Goal: Task Accomplishment & Management: Complete application form

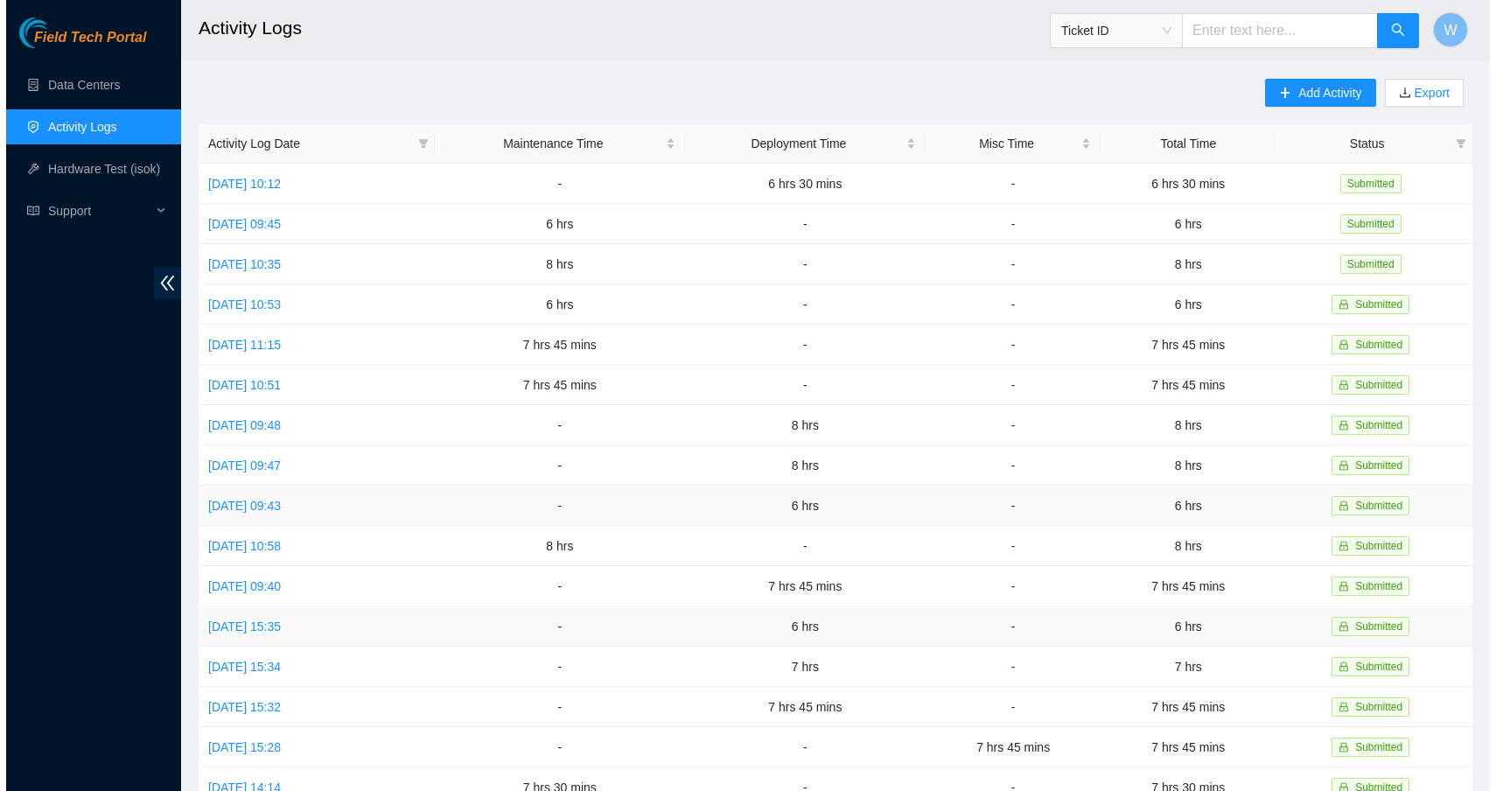
scroll to position [3, 0]
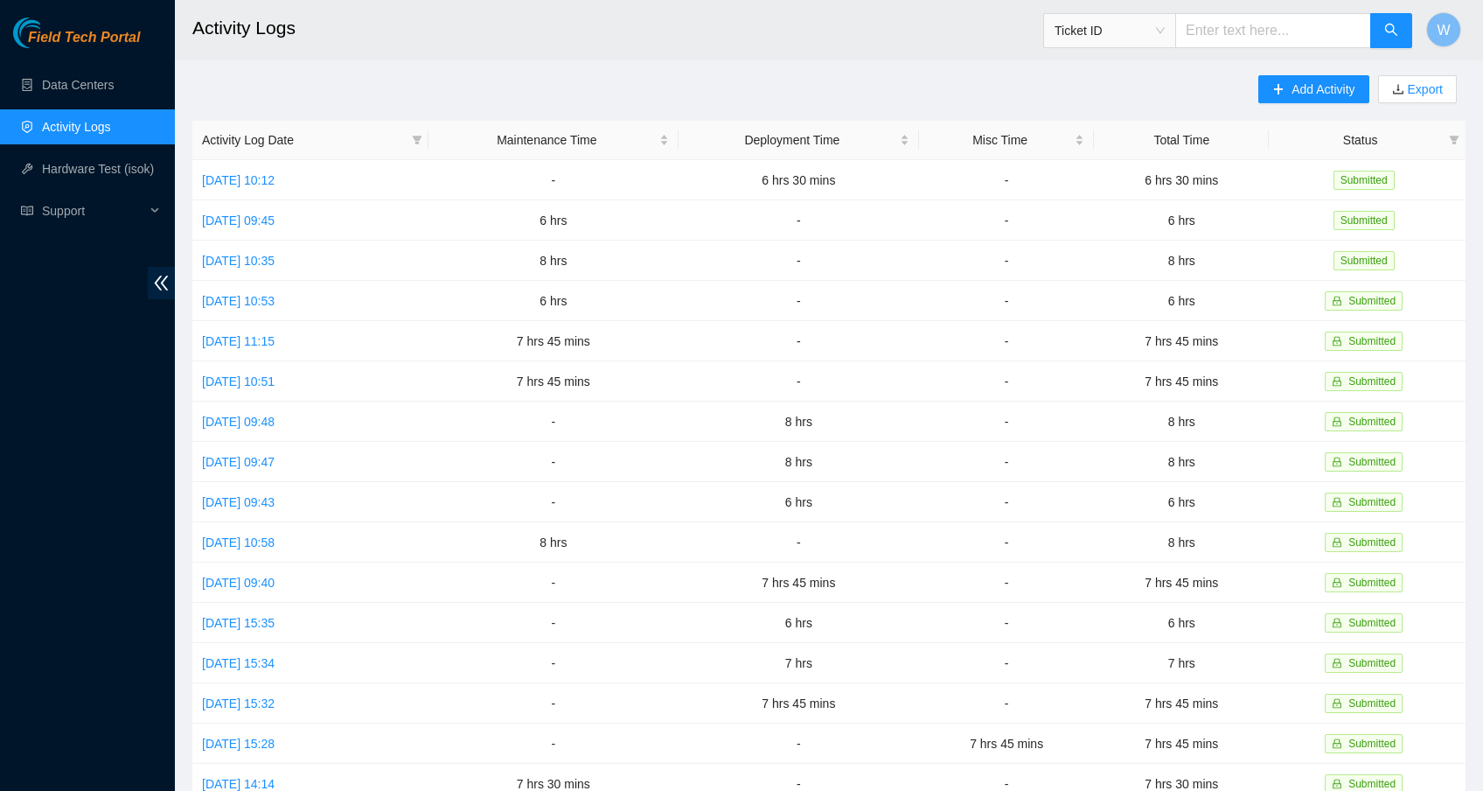
click at [1297, 73] on main "Activity Logs Ticket ID W Add Activity Export Activity Log Date Maintenance Tim…" at bounding box center [829, 518] width 1309 height 1042
click at [1295, 85] on span "Add Activity" at bounding box center [1323, 89] width 63 height 19
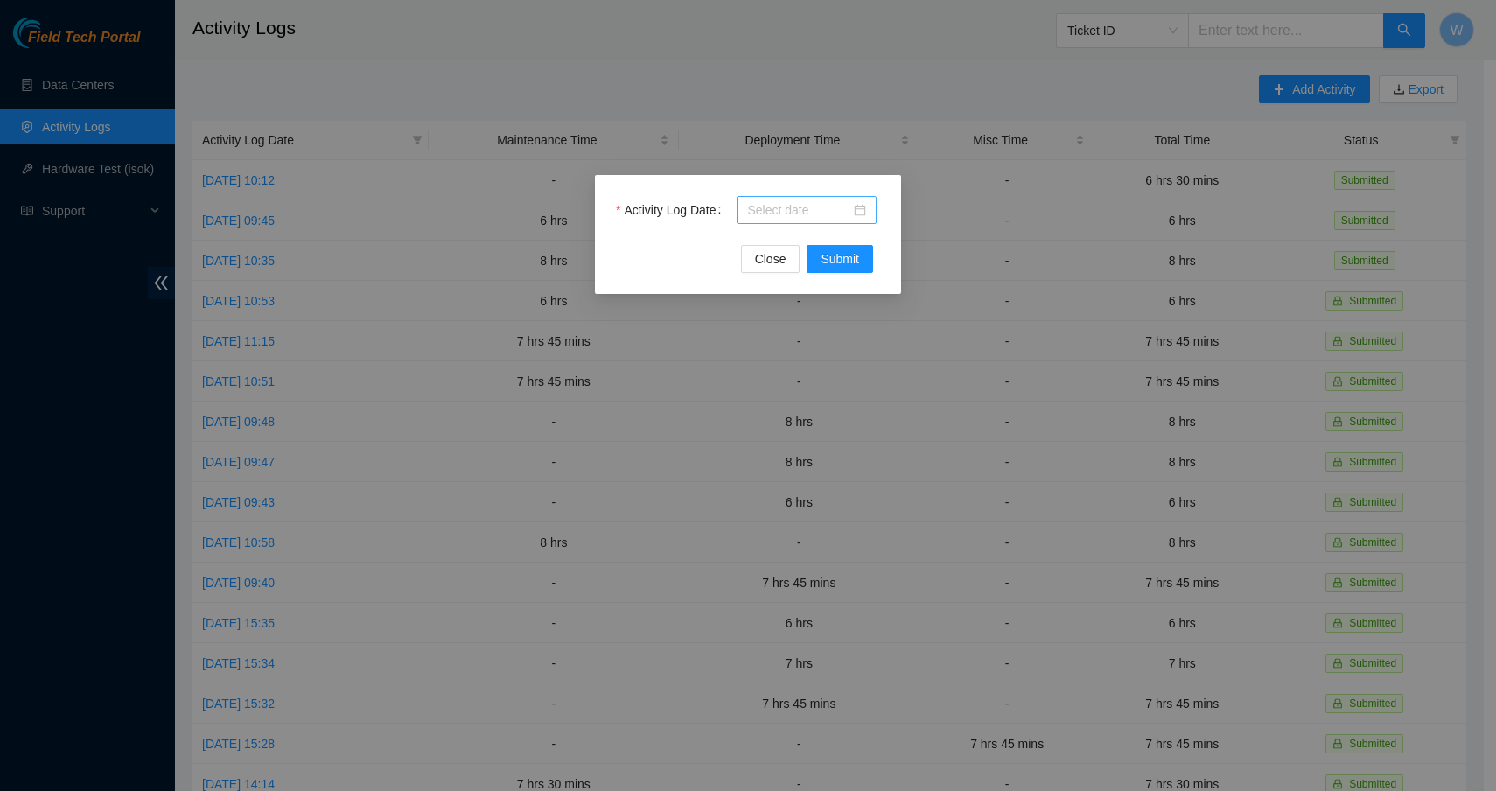
click at [864, 207] on div at bounding box center [806, 209] width 119 height 19
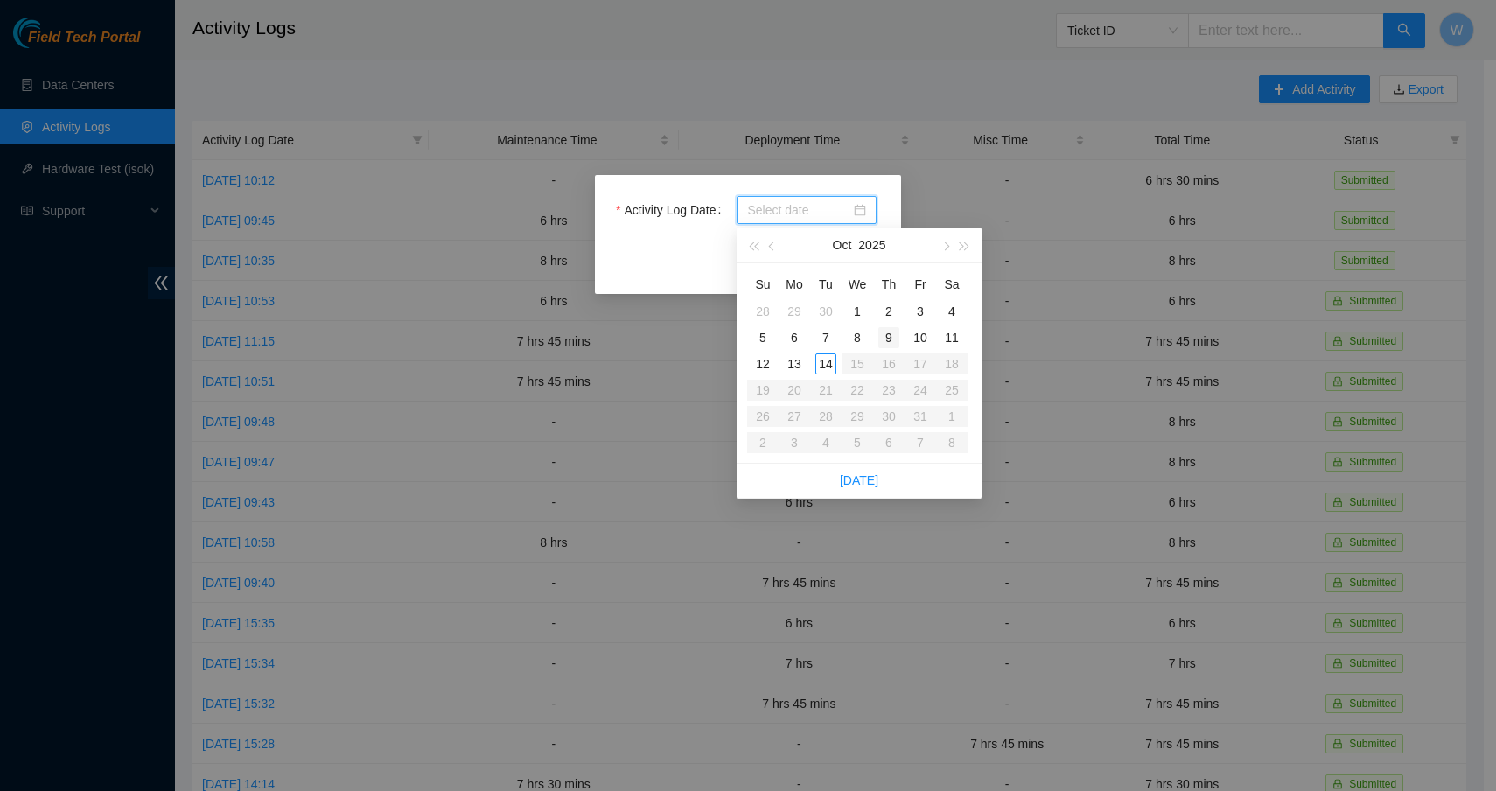
type input "[DATE]"
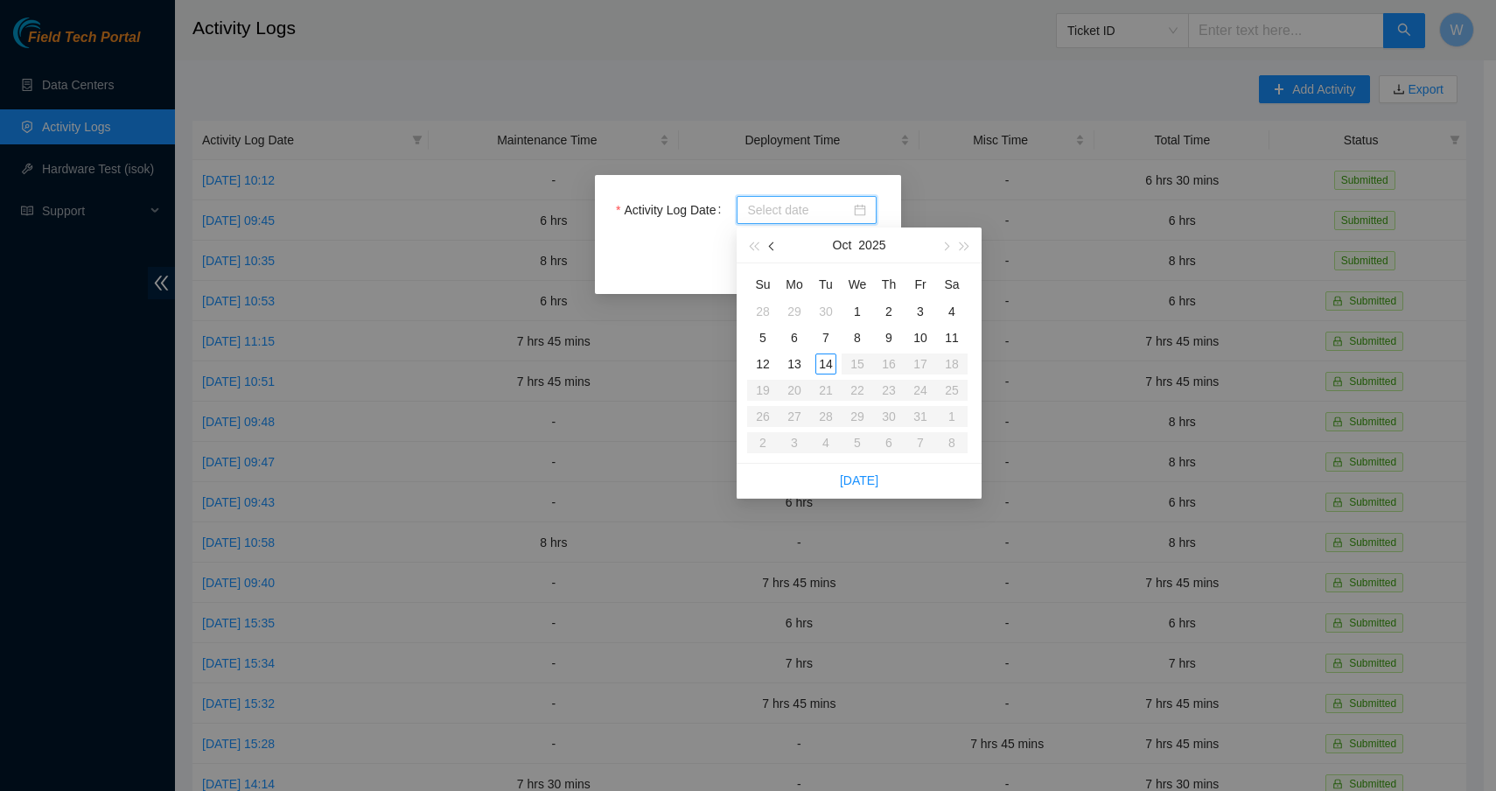
click at [764, 245] on button "button" at bounding box center [772, 244] width 19 height 35
type input "[DATE]"
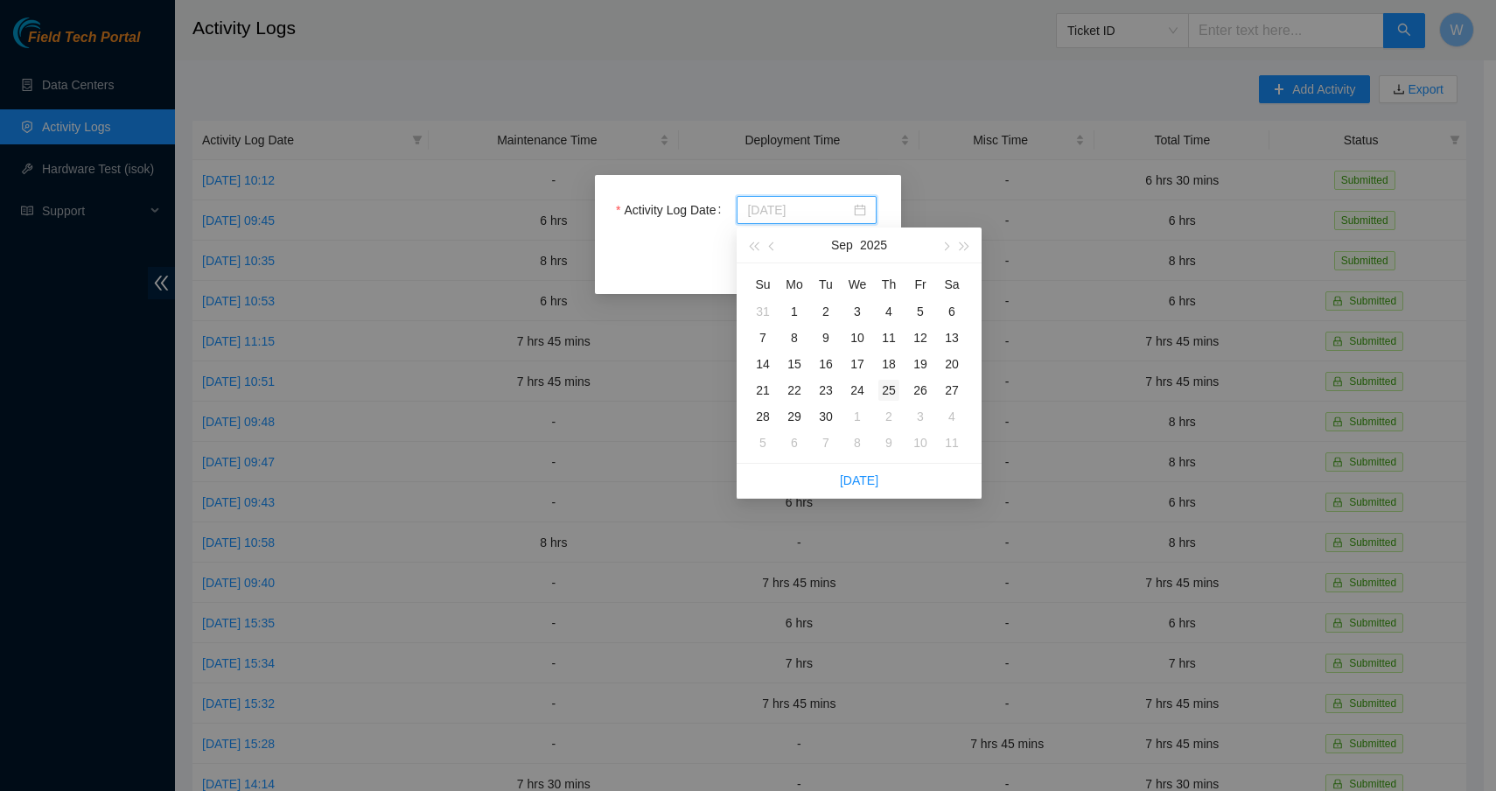
click at [889, 390] on div "25" at bounding box center [888, 390] width 21 height 21
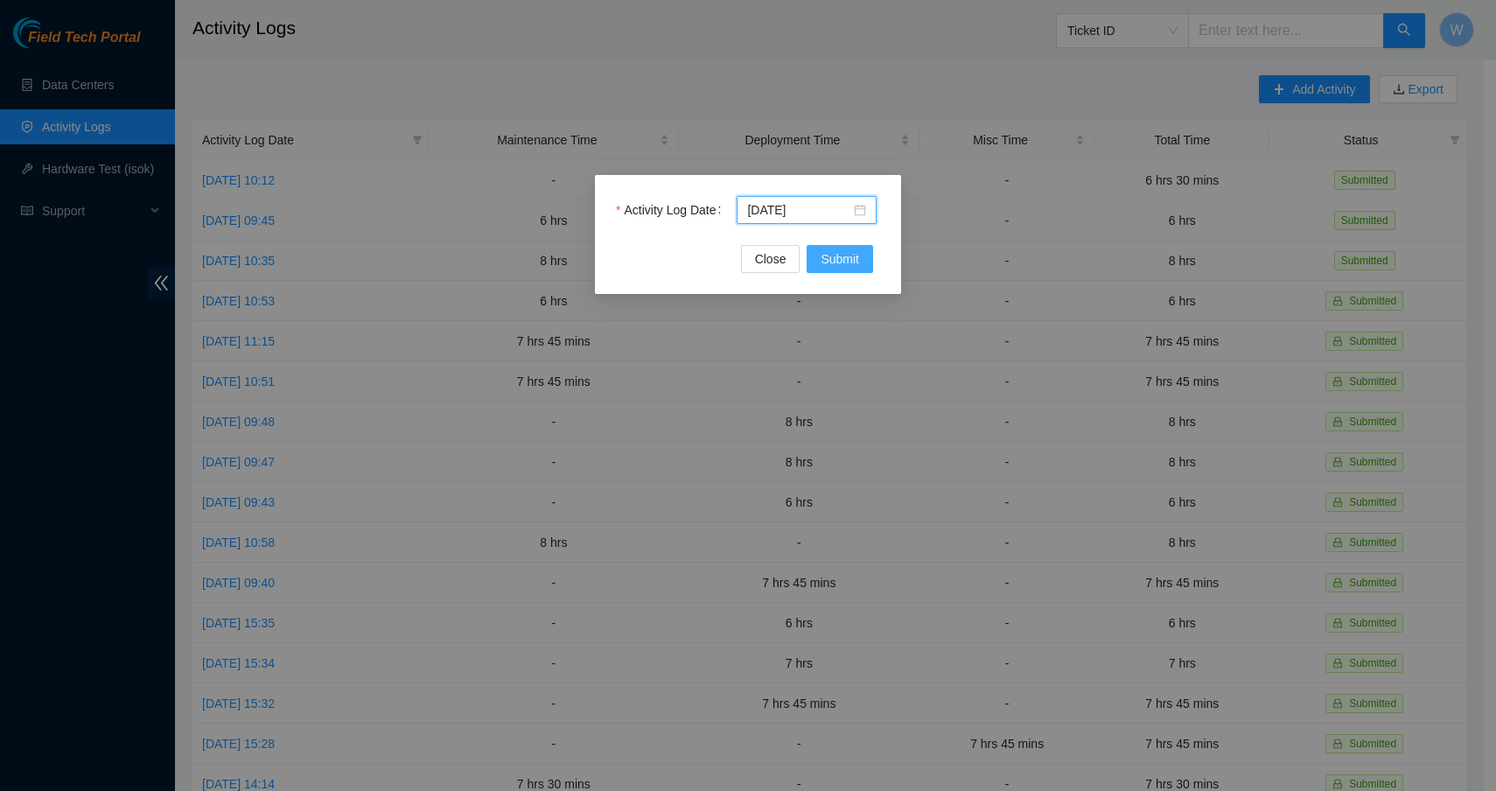
click at [841, 248] on button "Submit" at bounding box center [839, 259] width 66 height 28
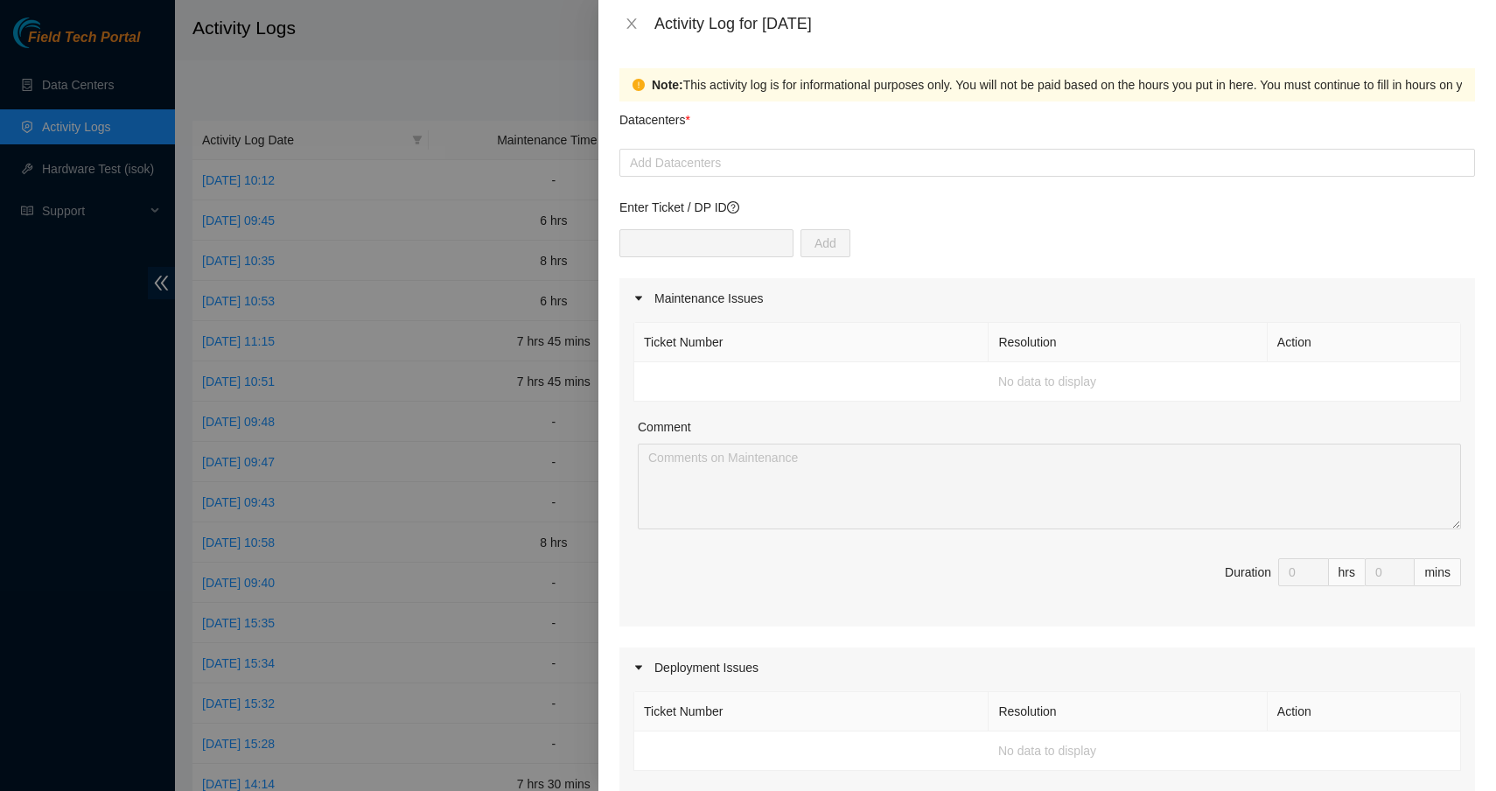
scroll to position [0, 0]
click at [761, 171] on div at bounding box center [1047, 162] width 847 height 21
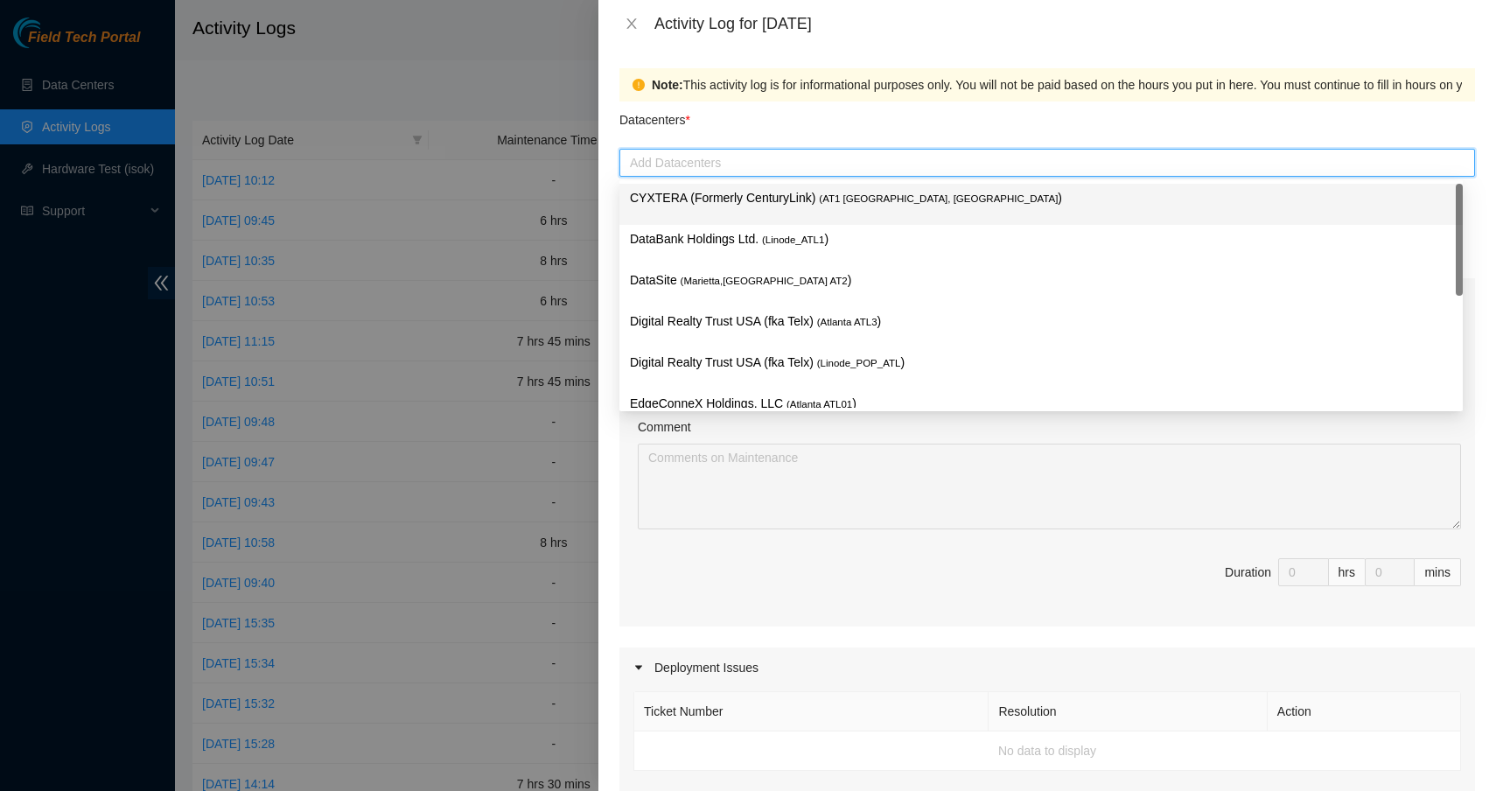
click at [757, 203] on p "CYXTERA (Formerly CenturyLink) ( AT1 [GEOGRAPHIC_DATA], [GEOGRAPHIC_DATA] )" at bounding box center [1041, 198] width 822 height 20
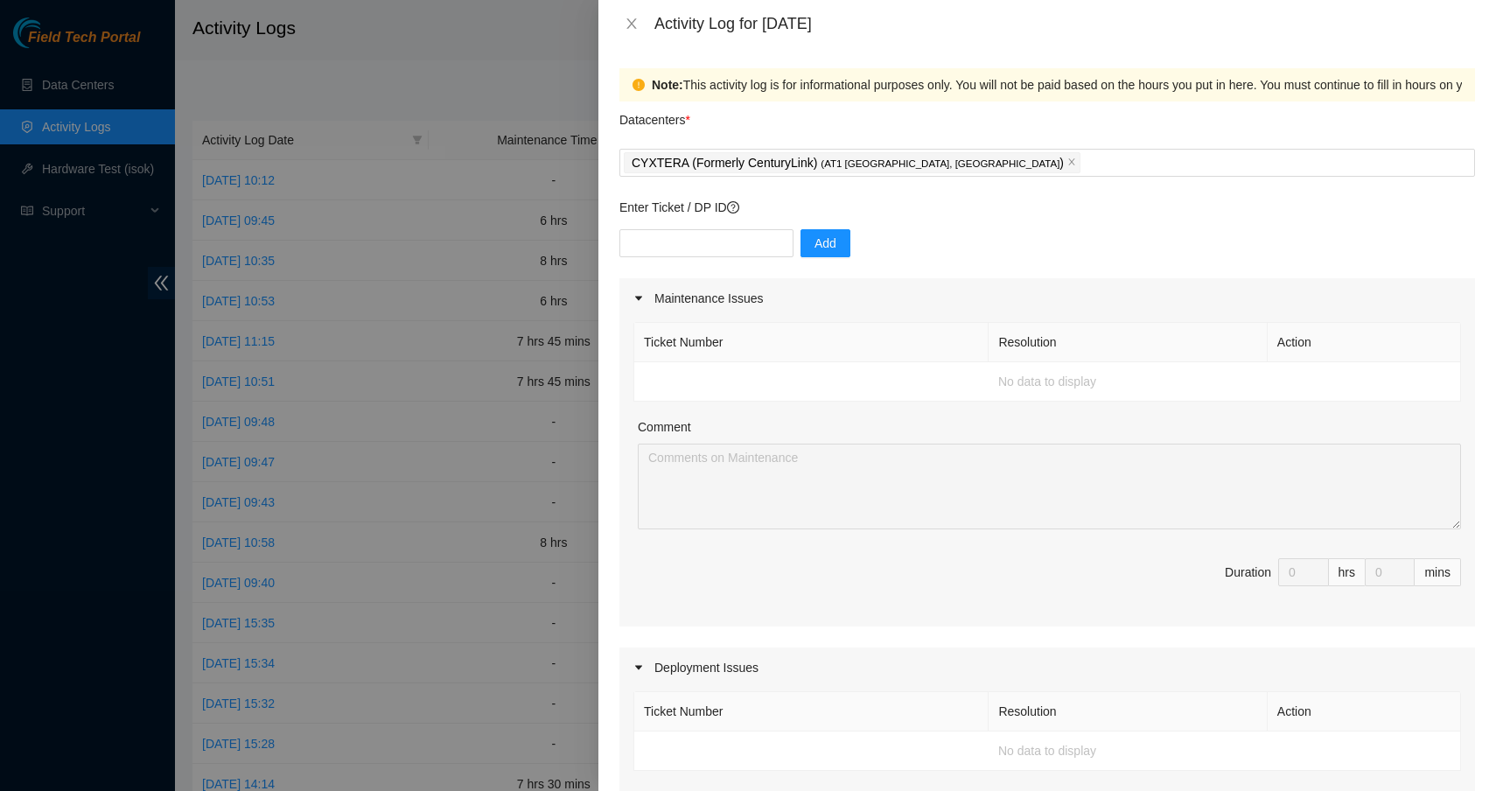
click at [900, 421] on div "Comment" at bounding box center [1049, 430] width 823 height 26
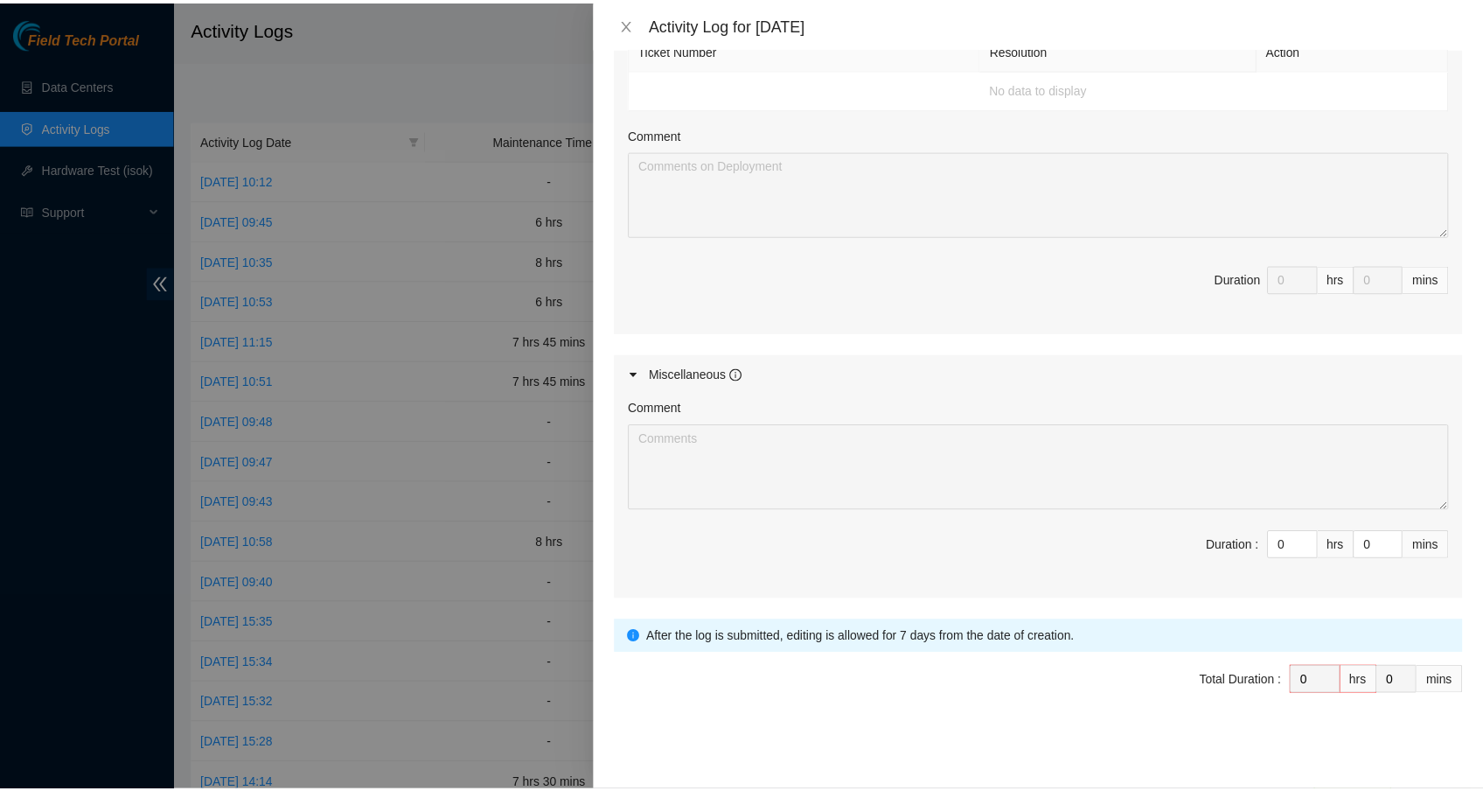
scroll to position [662, 0]
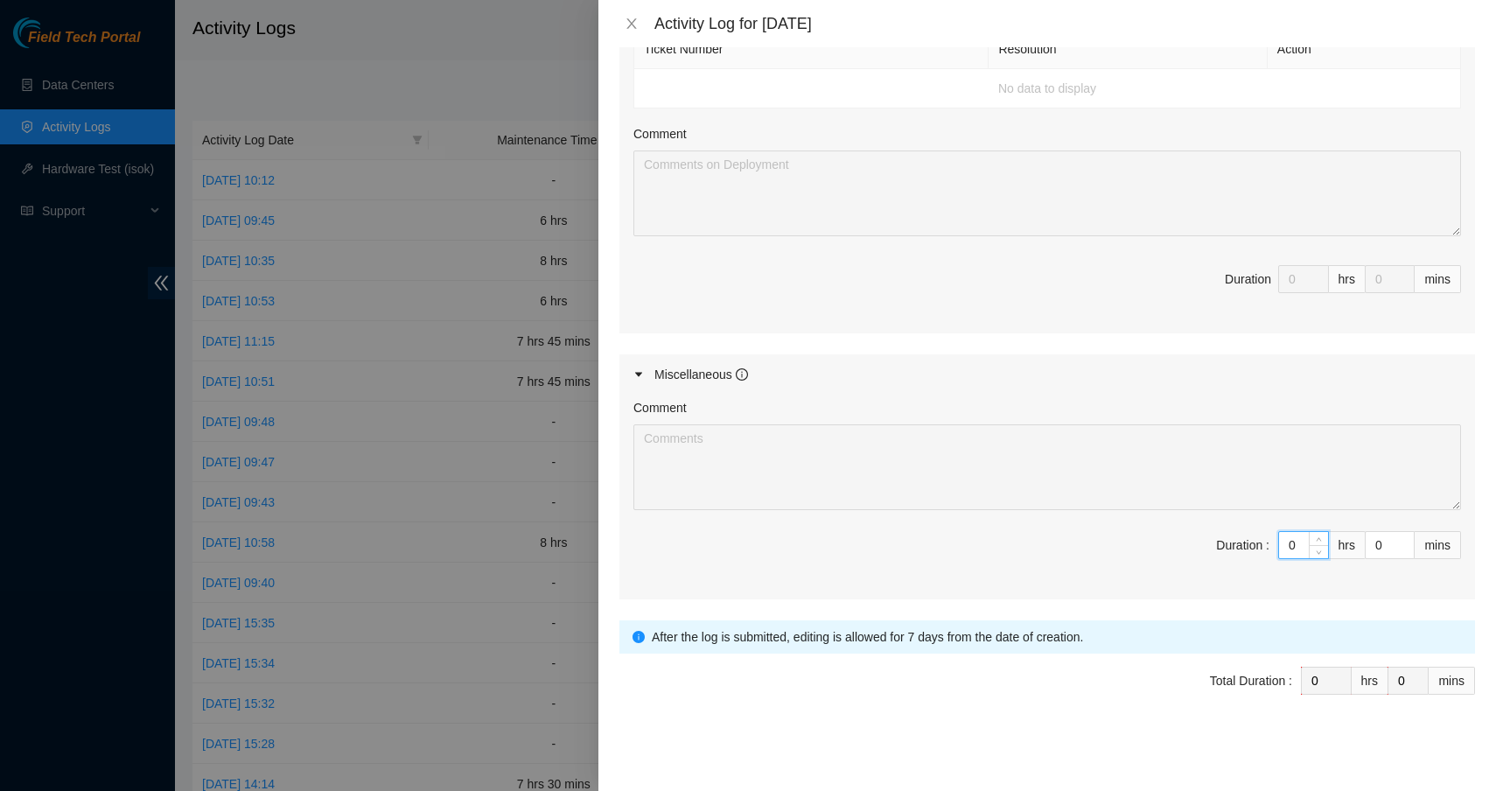
click at [1292, 543] on input "0" at bounding box center [1303, 545] width 49 height 26
type input "07"
type input "7"
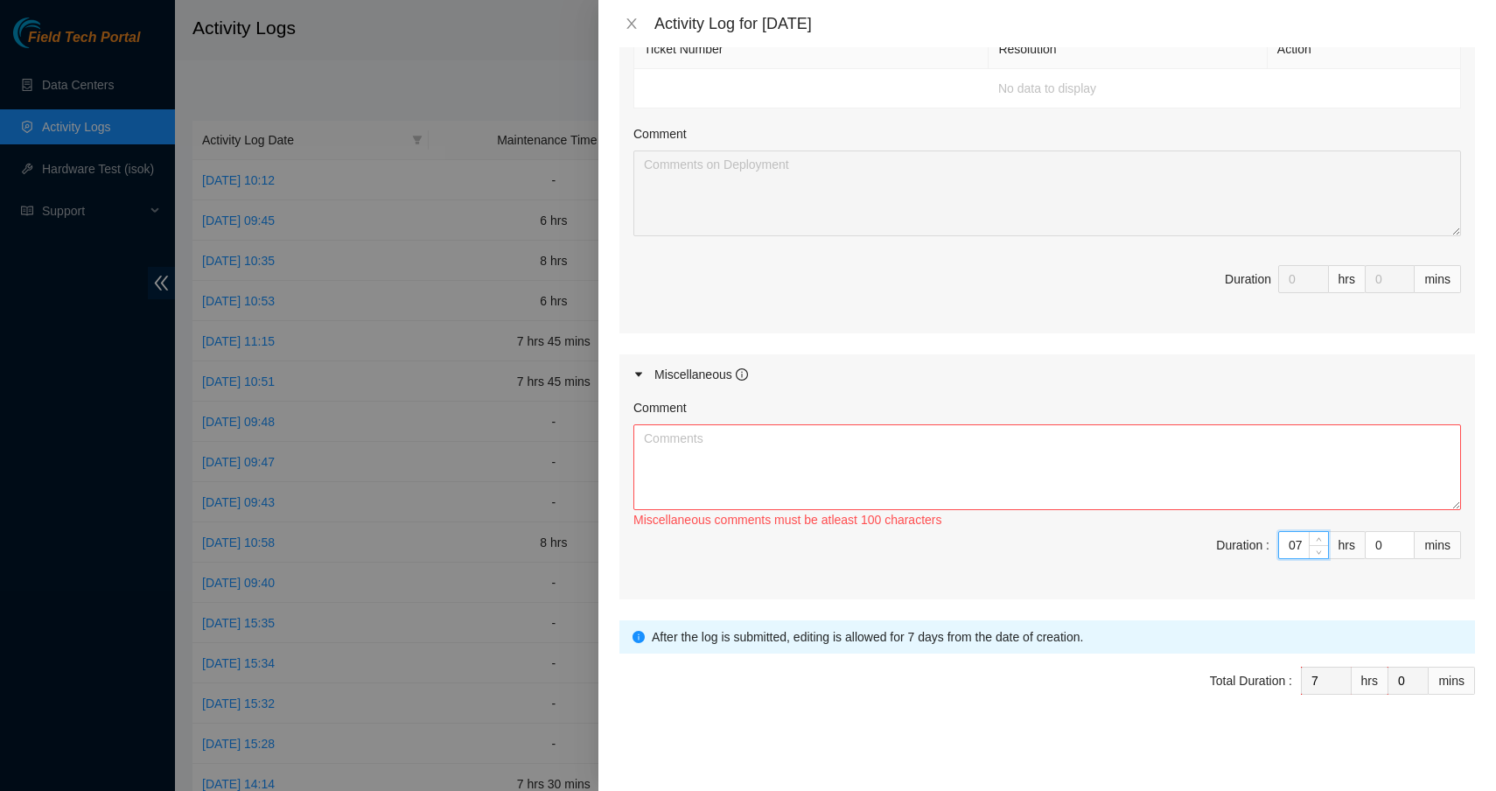
type input "7"
type input "3"
type input "30"
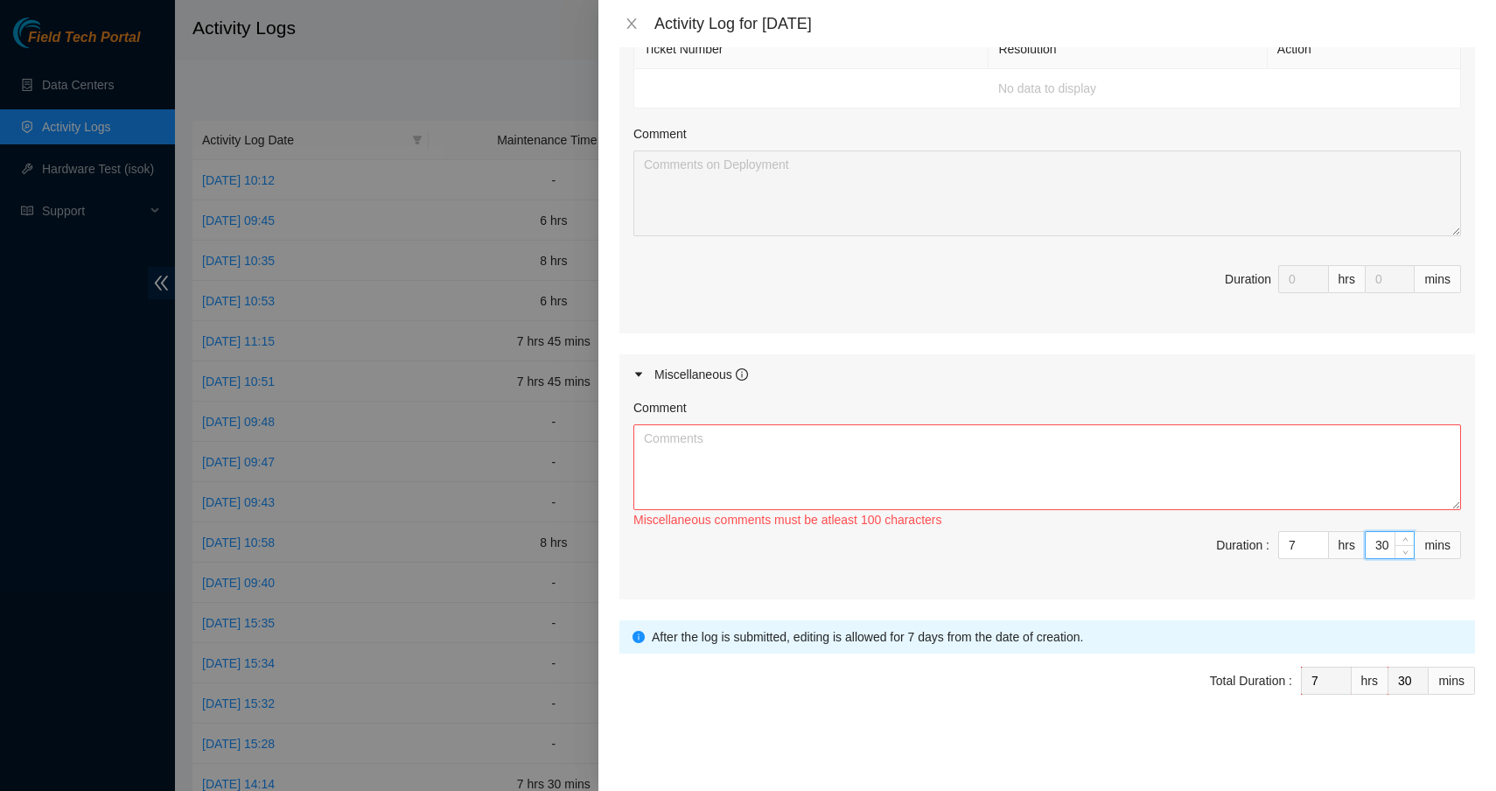
type input "30"
click at [1097, 471] on textarea "Comment" at bounding box center [1046, 467] width 827 height 86
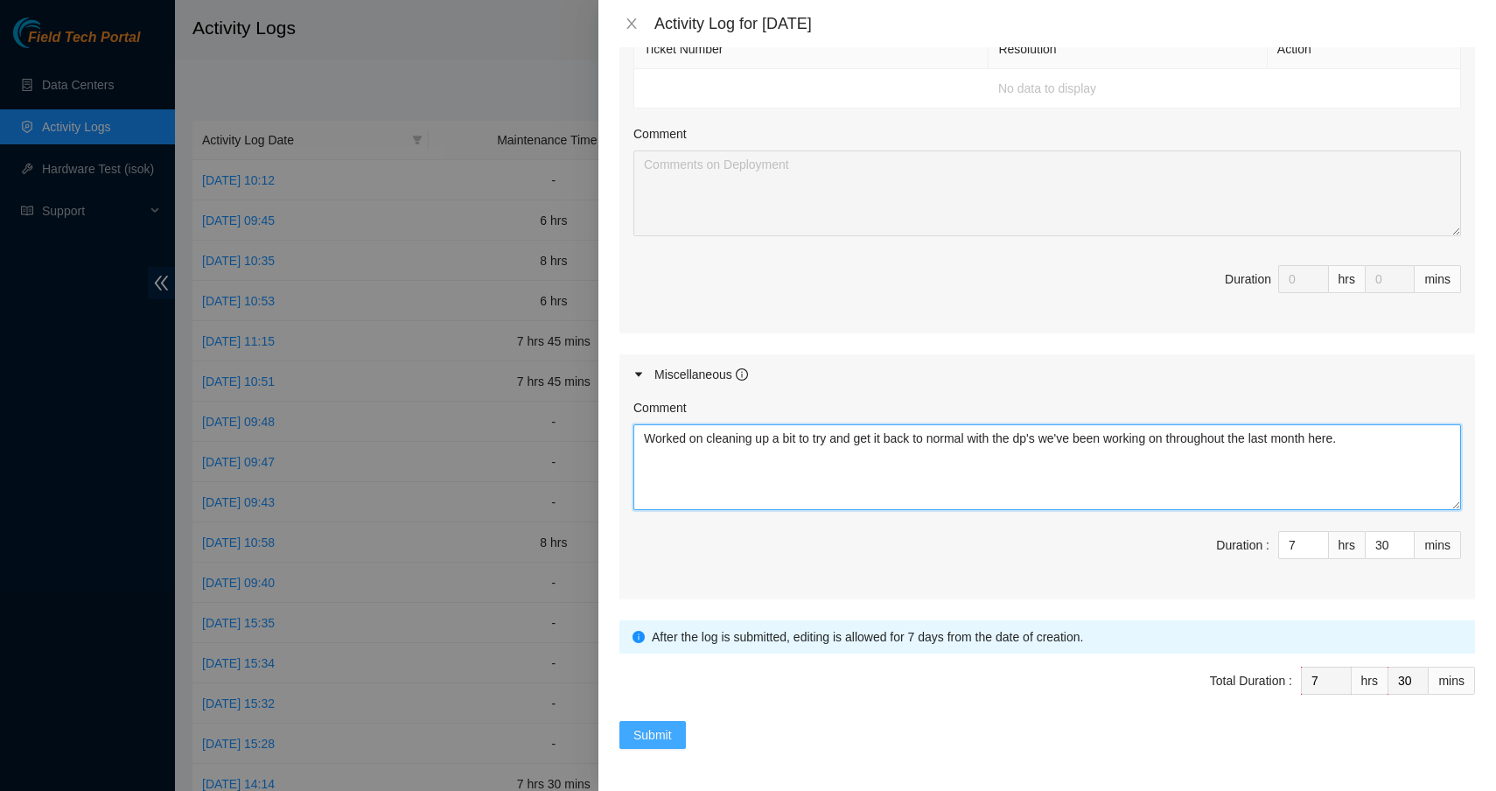
type textarea "Worked on cleaning up a bit to try and get it back to normal with the dp's we'v…"
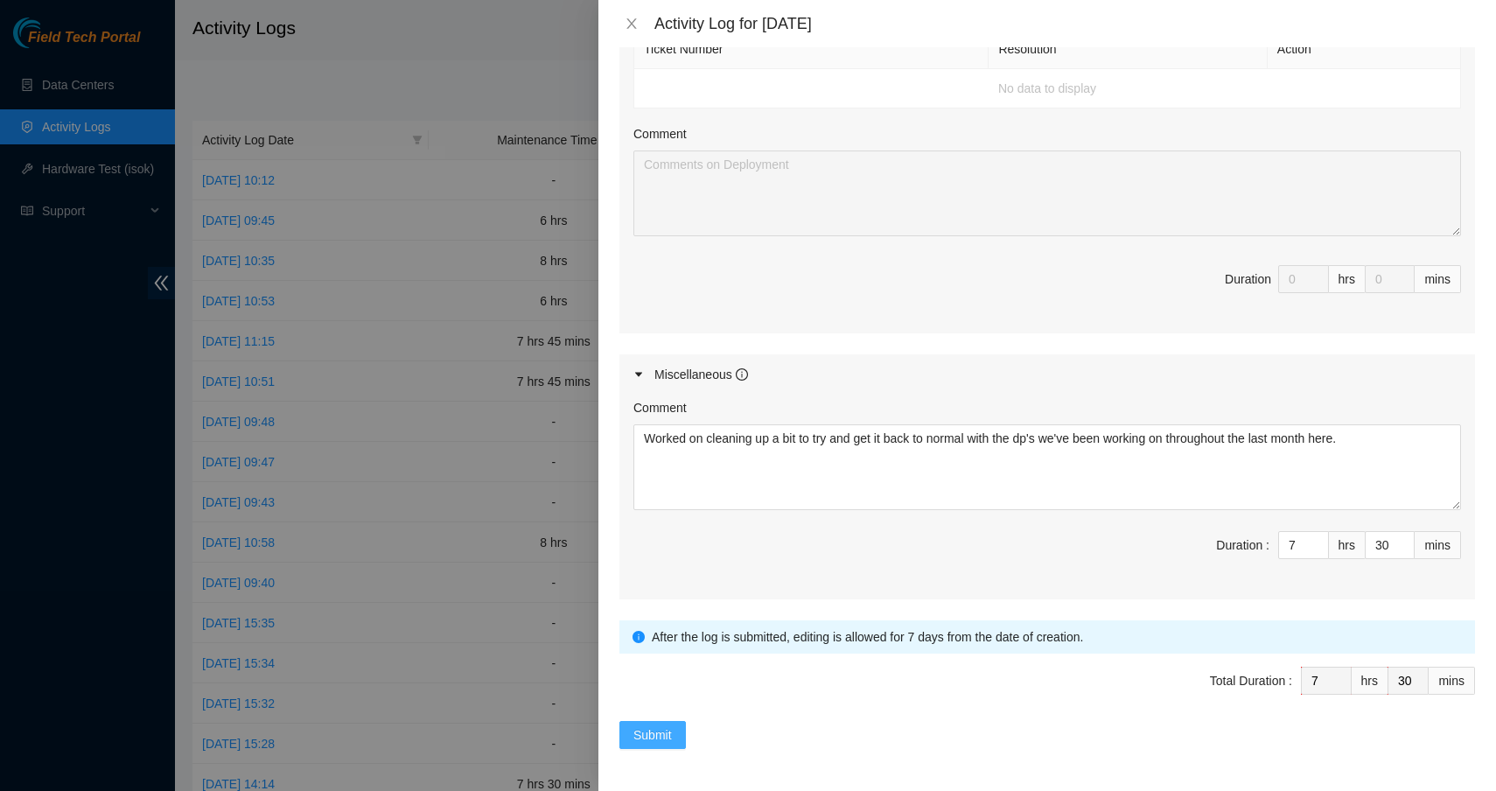
click at [671, 738] on span "Submit" at bounding box center [652, 734] width 38 height 19
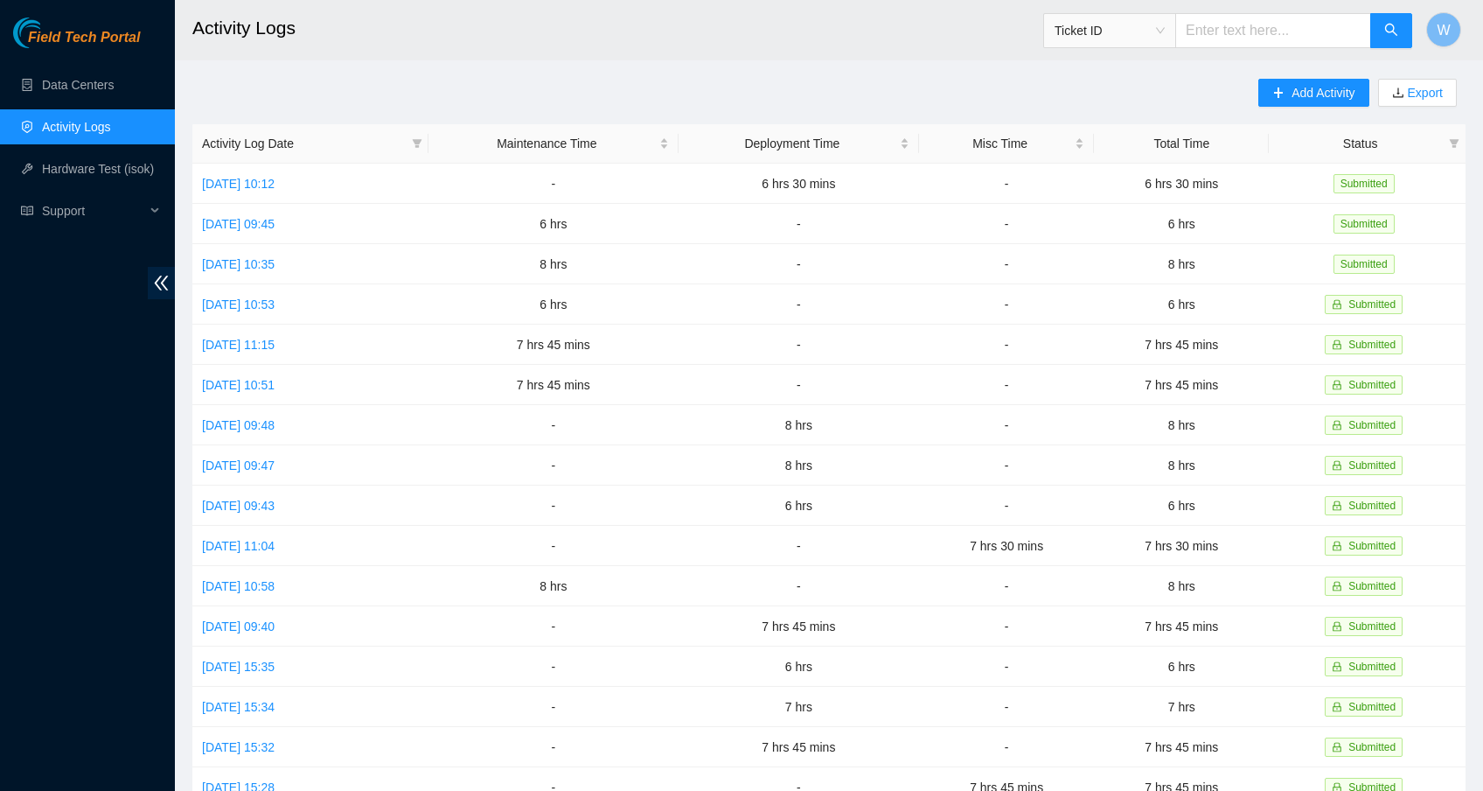
scroll to position [0, 0]
